Goal: Information Seeking & Learning: Learn about a topic

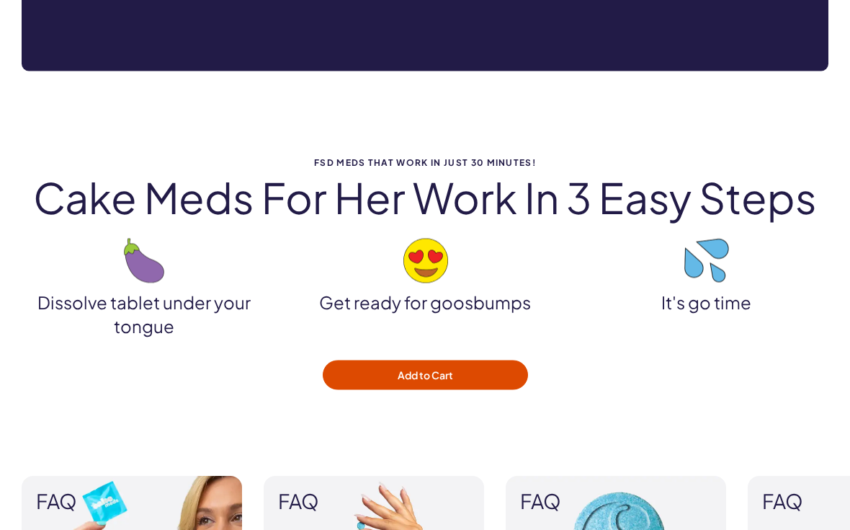
scroll to position [1573, 0]
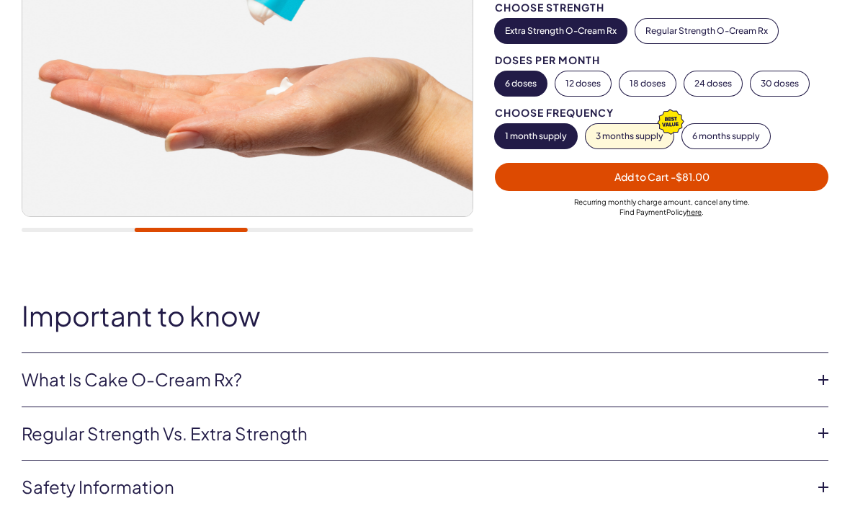
scroll to position [370, 0]
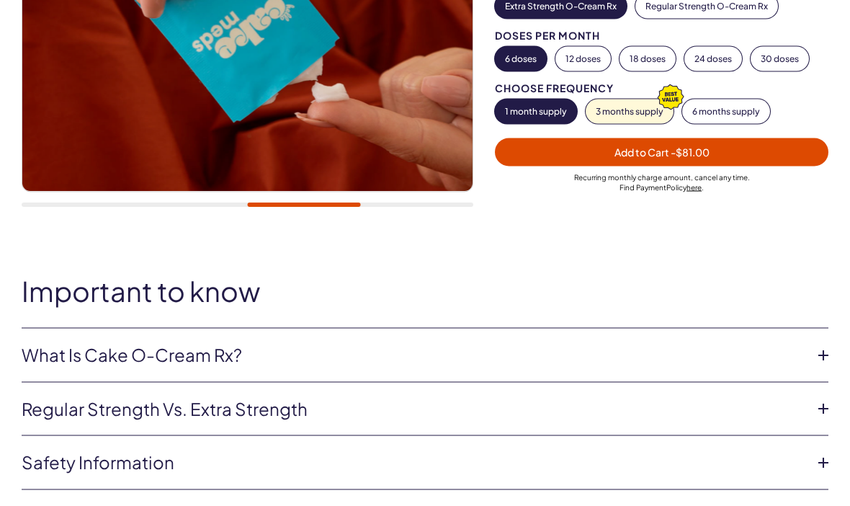
click at [802, 330] on li "What is Cake O-Cream Rx? Cake O-Cream Cream is a prescription topical formulate…" at bounding box center [425, 356] width 807 height 54
click at [628, 360] on link "What is Cake O-Cream Rx?" at bounding box center [414, 355] width 784 height 25
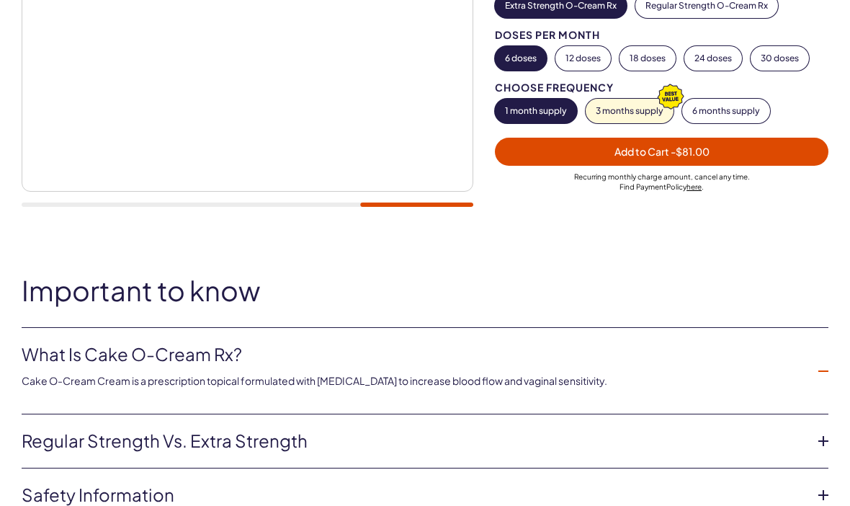
click at [270, 437] on link "Regular strength vs. extra strength" at bounding box center [414, 441] width 784 height 25
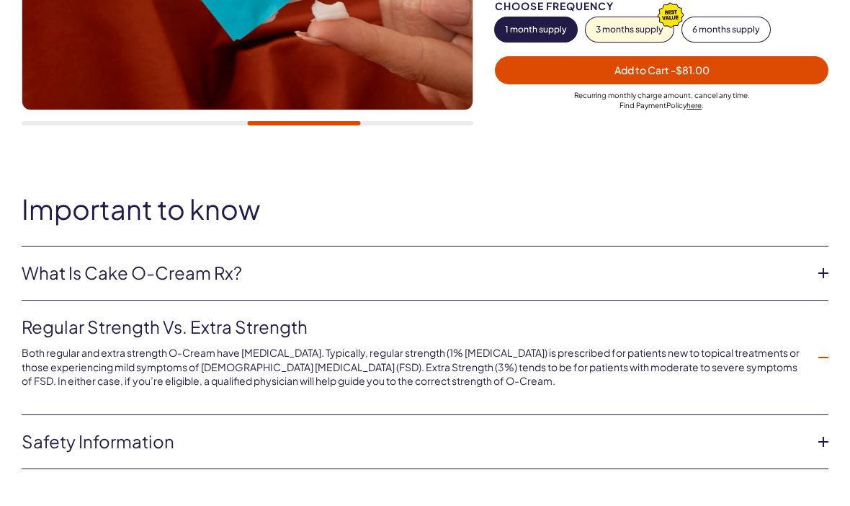
scroll to position [454, 0]
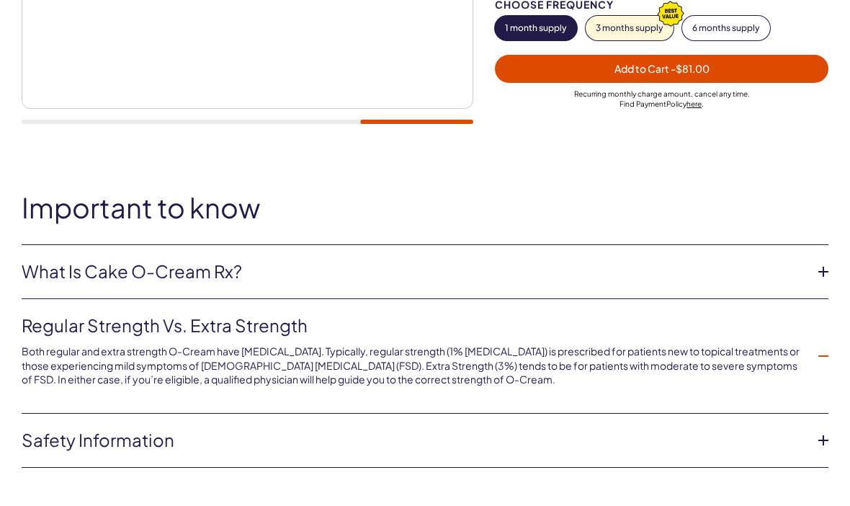
click at [414, 445] on link "Safety information" at bounding box center [414, 440] width 784 height 25
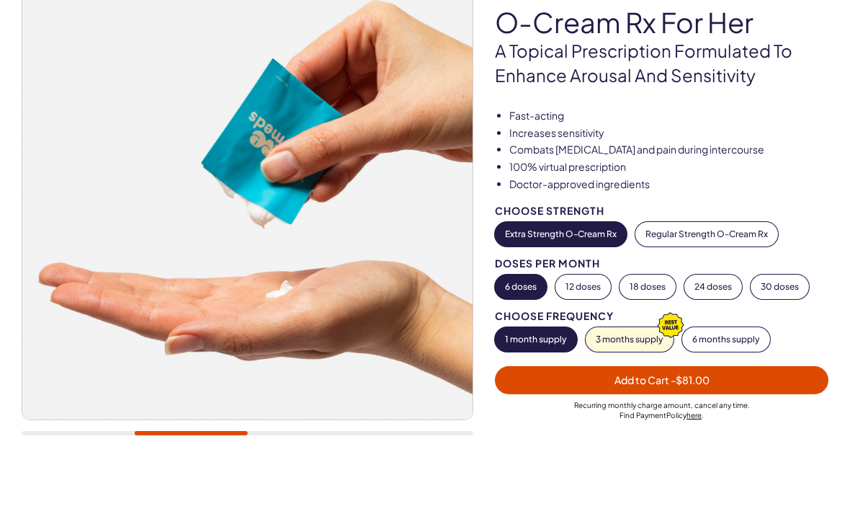
scroll to position [138, 0]
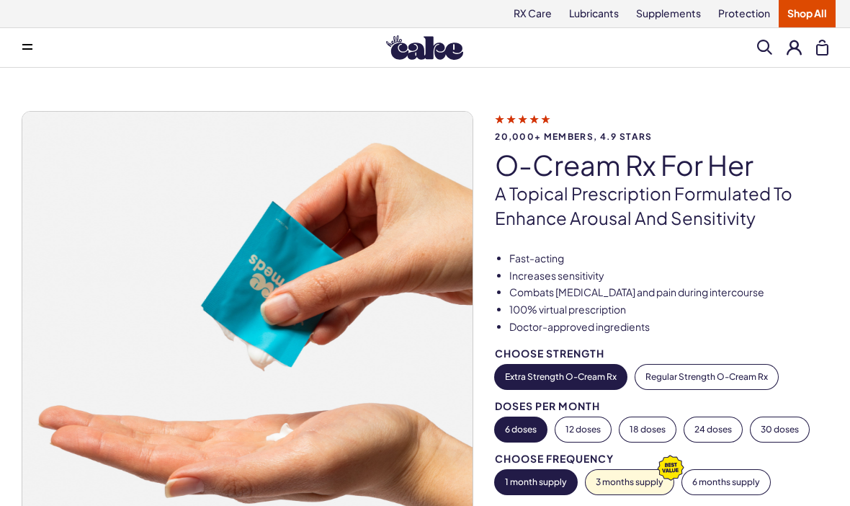
click at [602, 12] on link "Lubricants" at bounding box center [594, 13] width 67 height 27
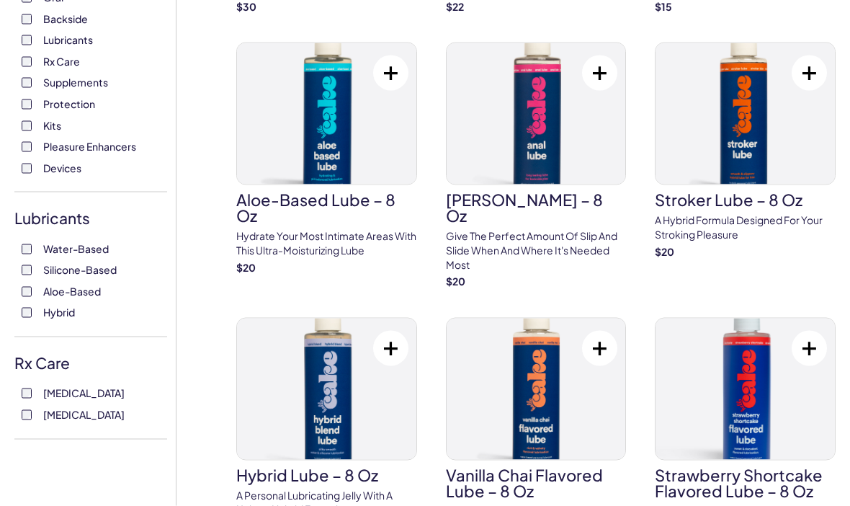
scroll to position [329, 0]
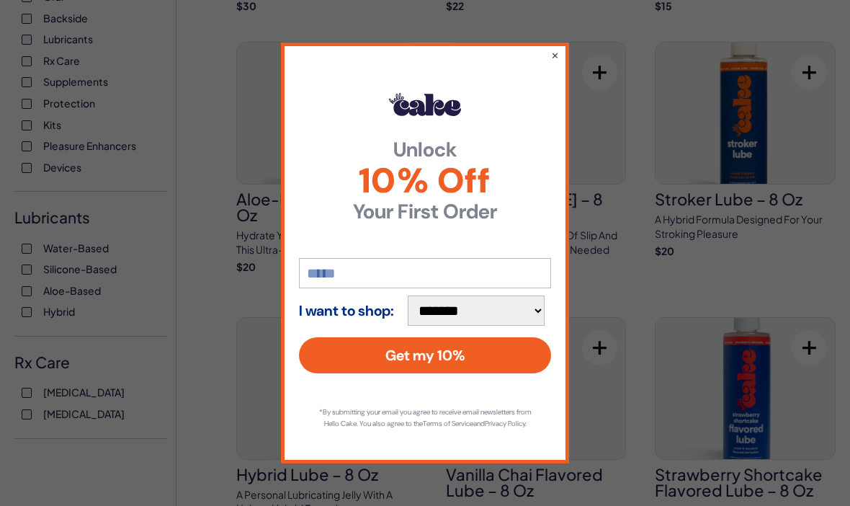
click at [112, 138] on div "**********" at bounding box center [425, 253] width 850 height 506
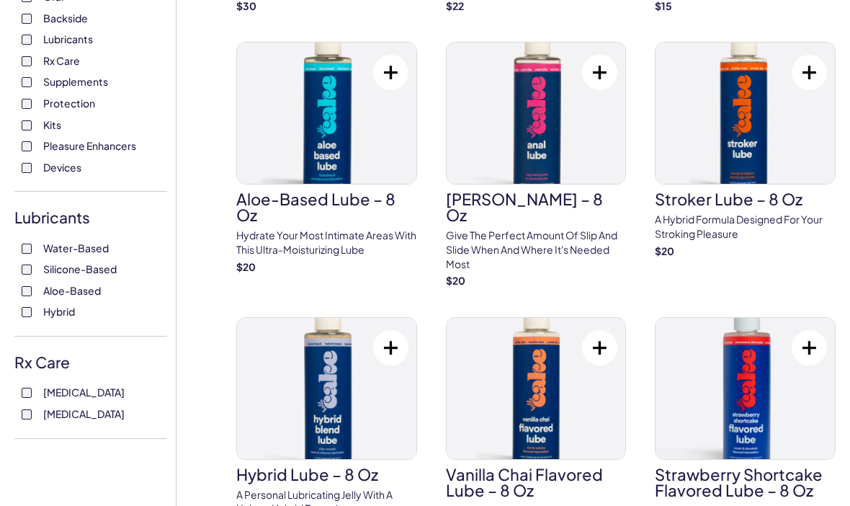
click at [97, 141] on span "Pleasure Enhancers" at bounding box center [89, 145] width 93 height 19
